Goal: Download file/media

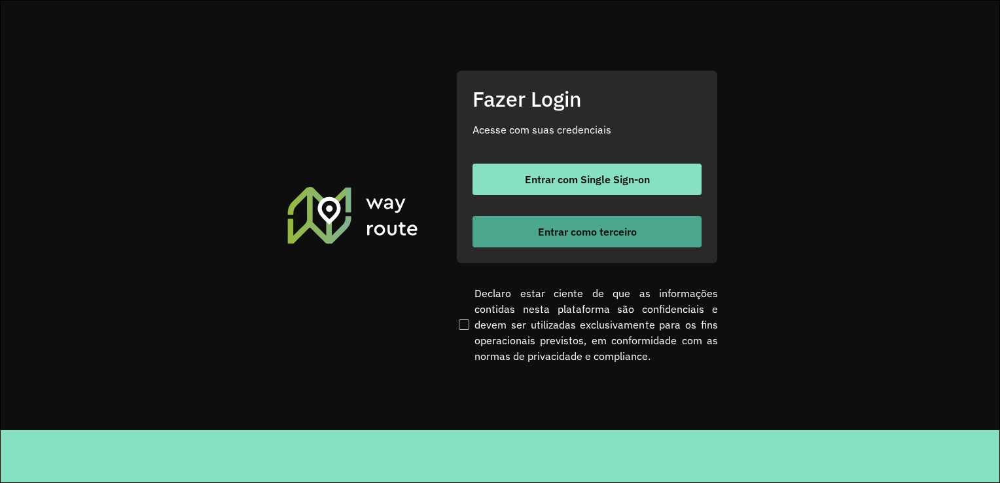
click at [563, 241] on button "Entrar como terceiro" at bounding box center [586, 231] width 229 height 31
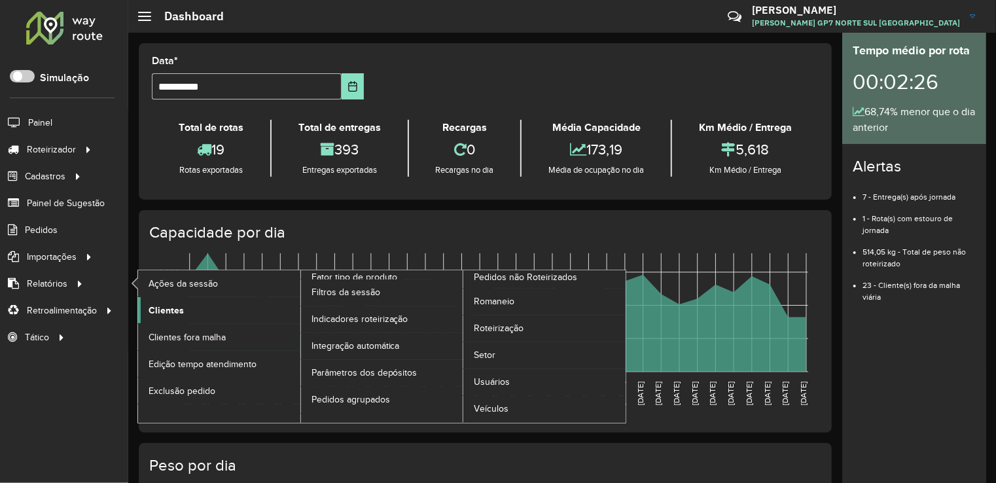
click at [186, 310] on link "Clientes" at bounding box center [219, 310] width 162 height 26
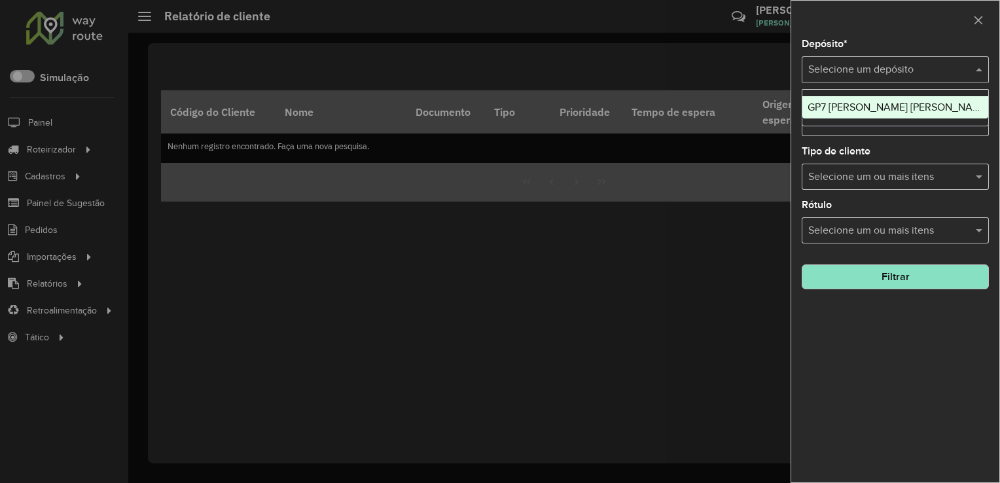
click at [902, 73] on input "text" at bounding box center [882, 70] width 148 height 16
click at [888, 106] on span "GP7 [PERSON_NAME] [PERSON_NAME]" at bounding box center [898, 106] width 182 height 11
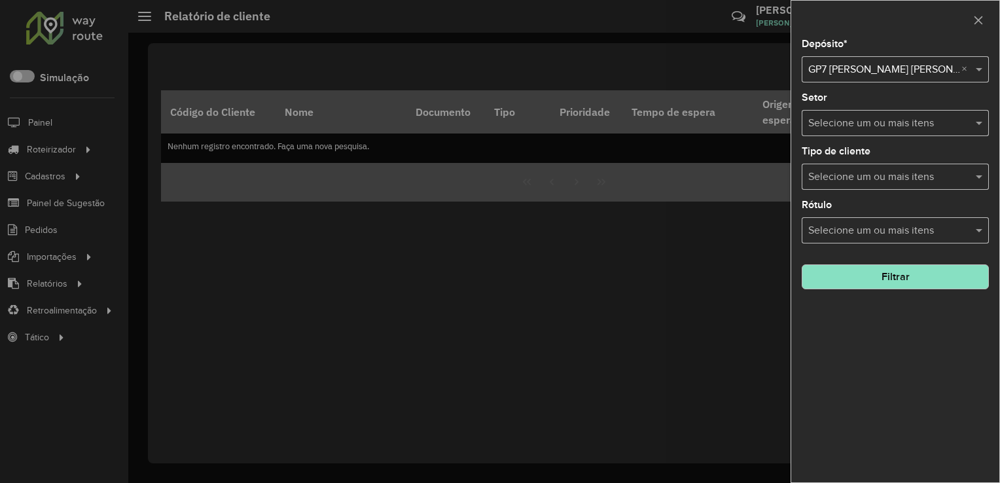
click at [904, 273] on button "Filtrar" at bounding box center [895, 276] width 187 height 25
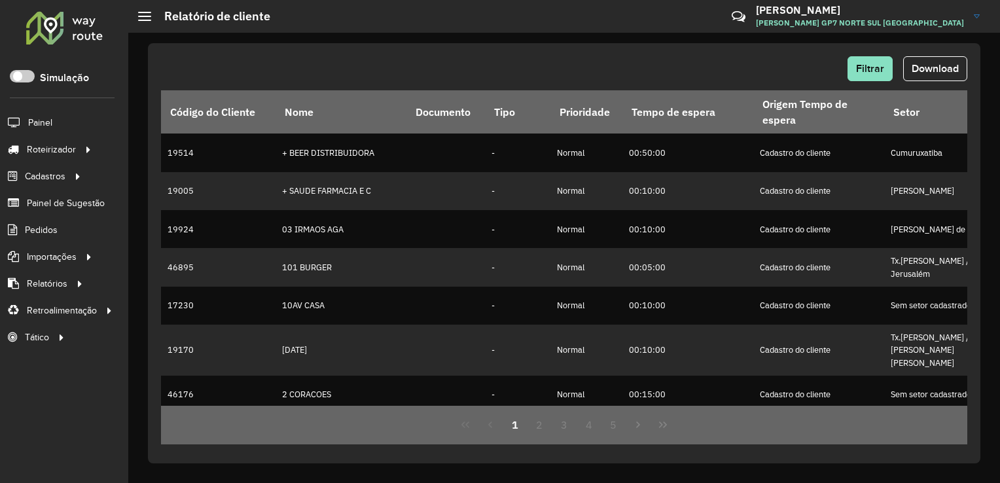
click at [952, 71] on span "Download" at bounding box center [934, 68] width 47 height 11
